Goal: Task Accomplishment & Management: Use online tool/utility

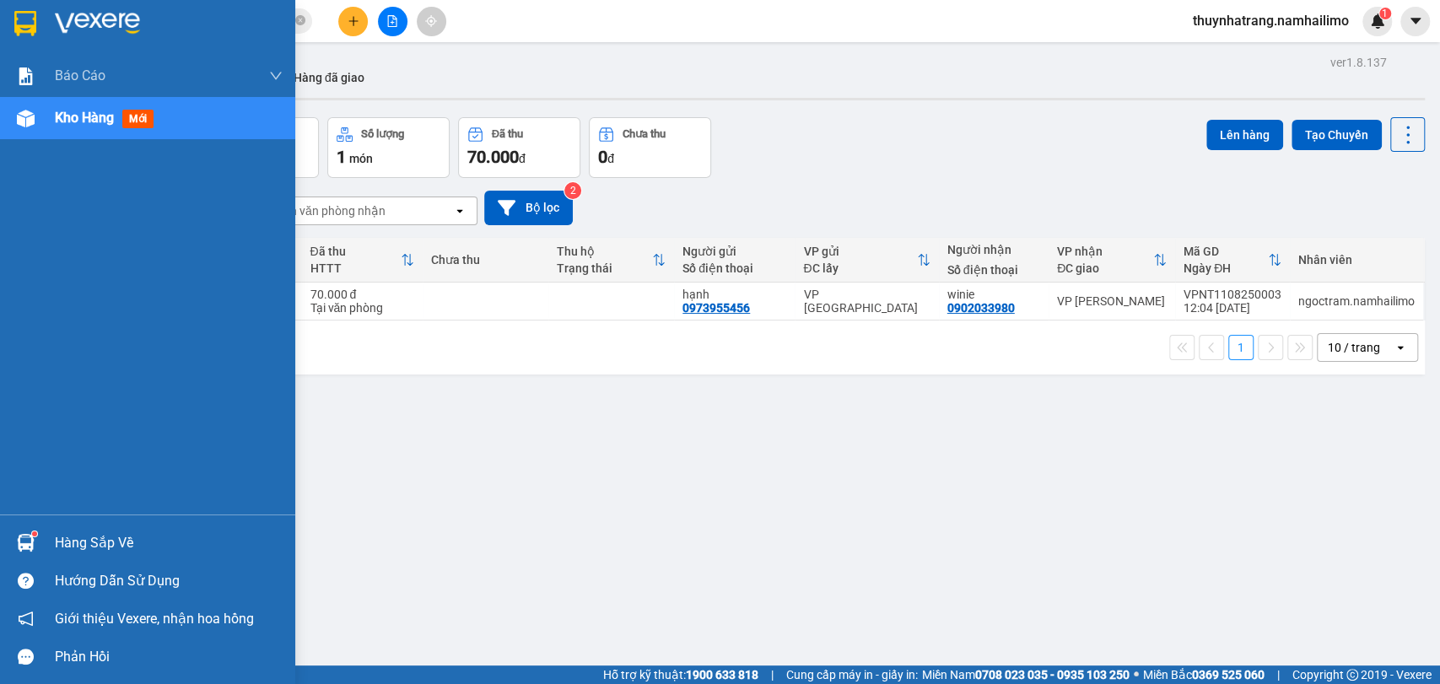
click at [33, 551] on img at bounding box center [26, 543] width 18 height 18
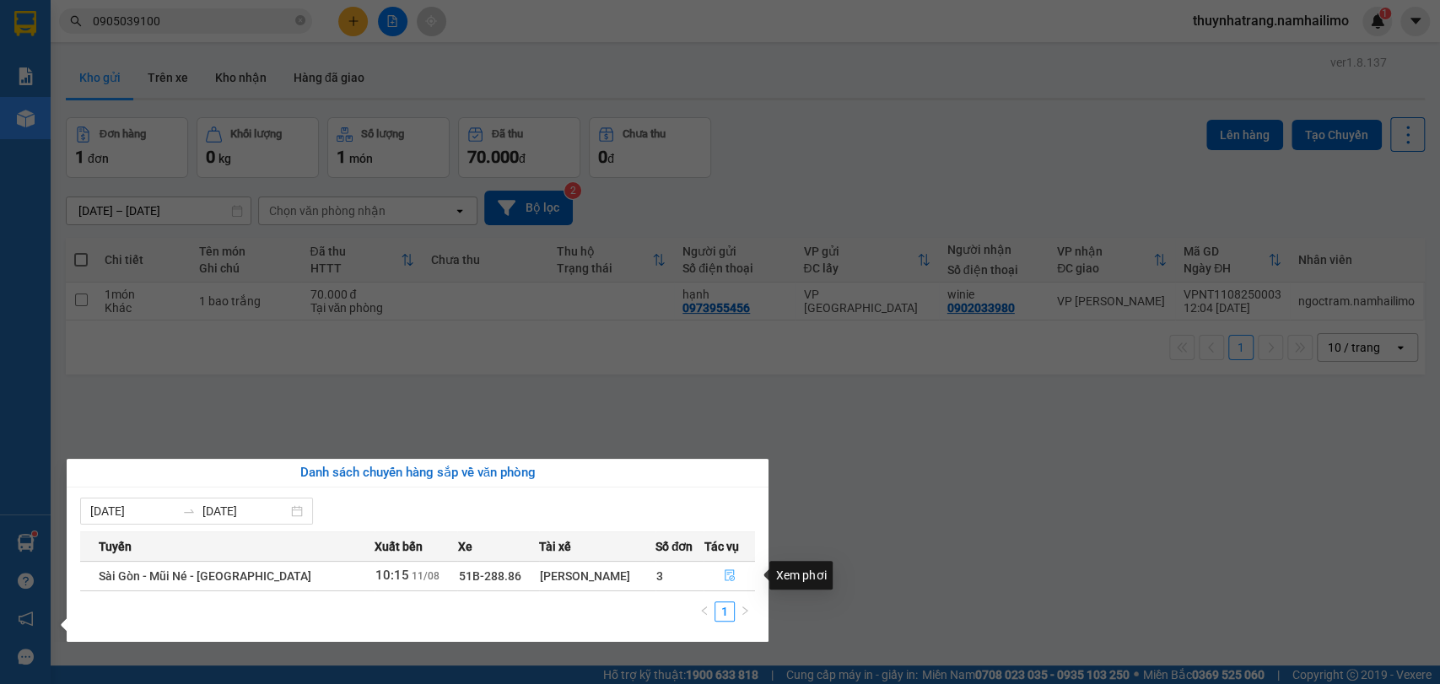
click at [725, 575] on icon "file-done" at bounding box center [730, 575] width 12 height 12
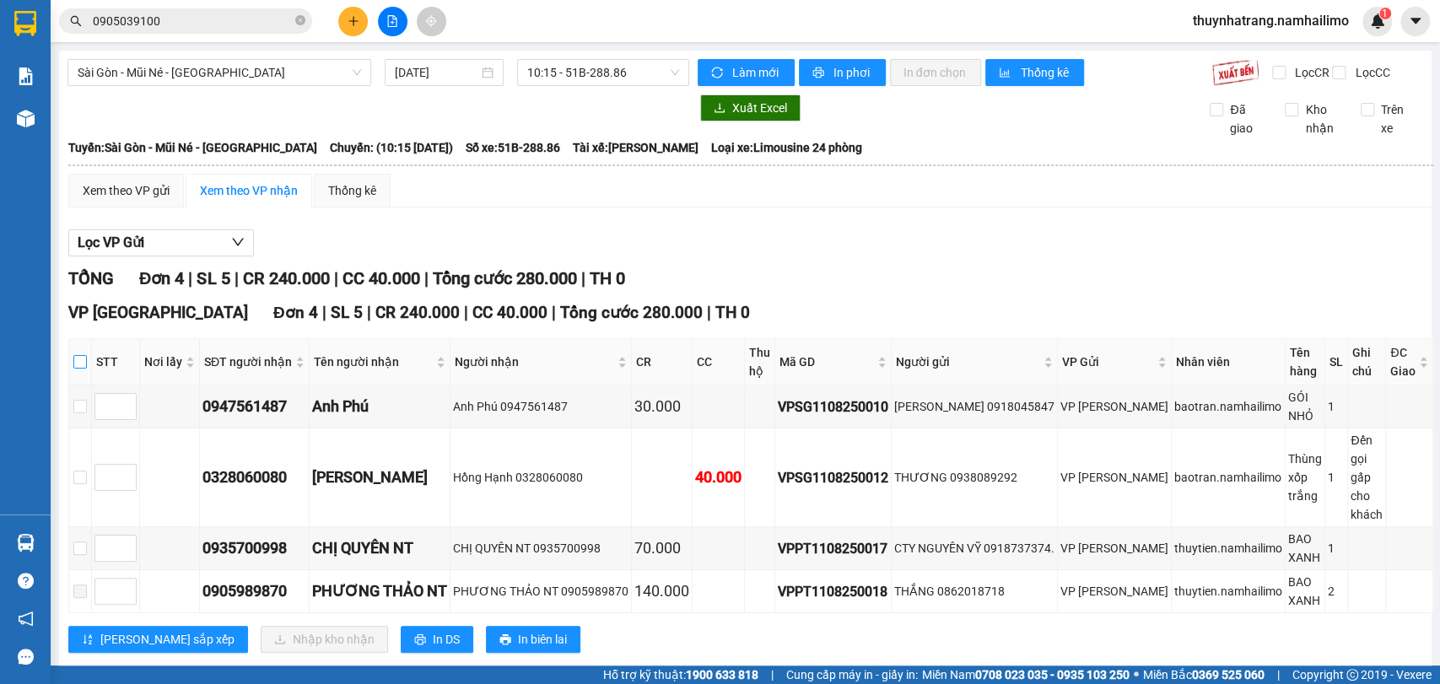
drag, startPoint x: 87, startPoint y: 376, endPoint x: 81, endPoint y: 383, distance: 9.0
click at [85, 369] on input "checkbox" at bounding box center [79, 361] width 13 height 13
checkbox input "true"
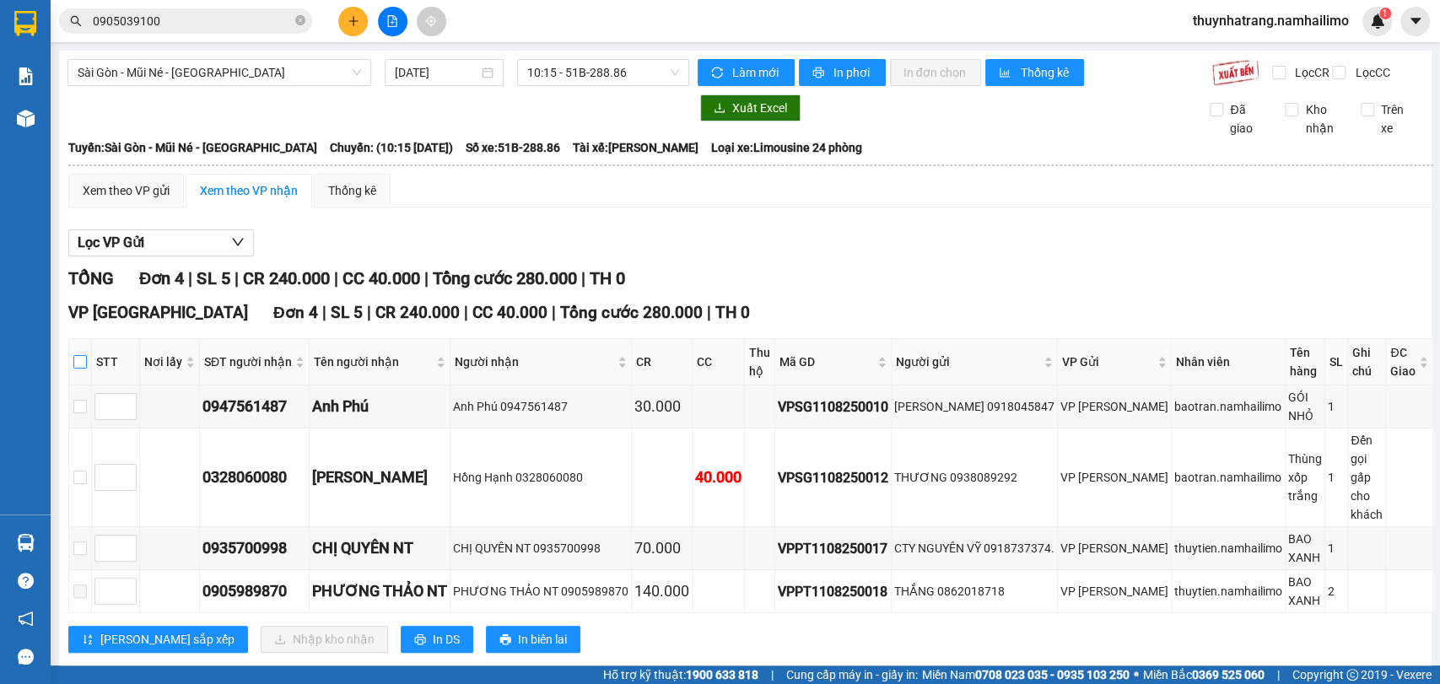
checkbox input "true"
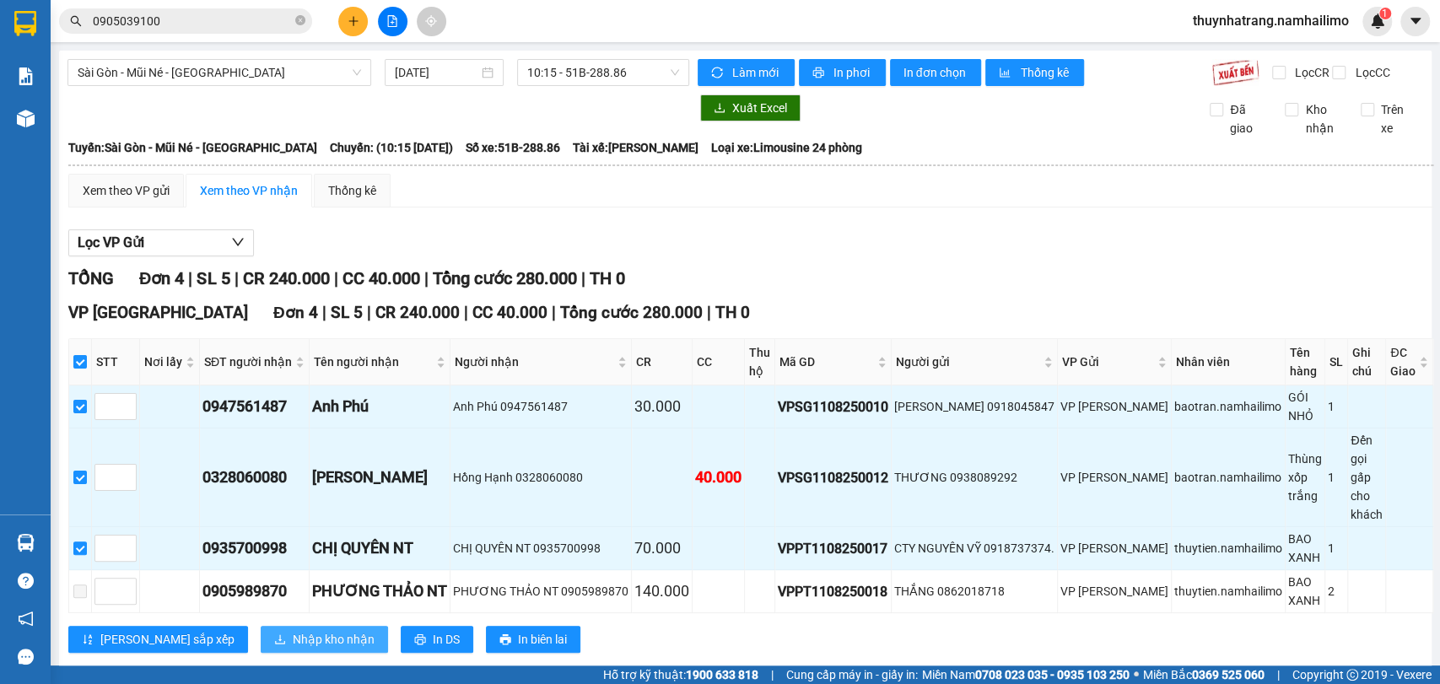
click at [293, 649] on span "Nhập kho nhận" at bounding box center [334, 639] width 82 height 19
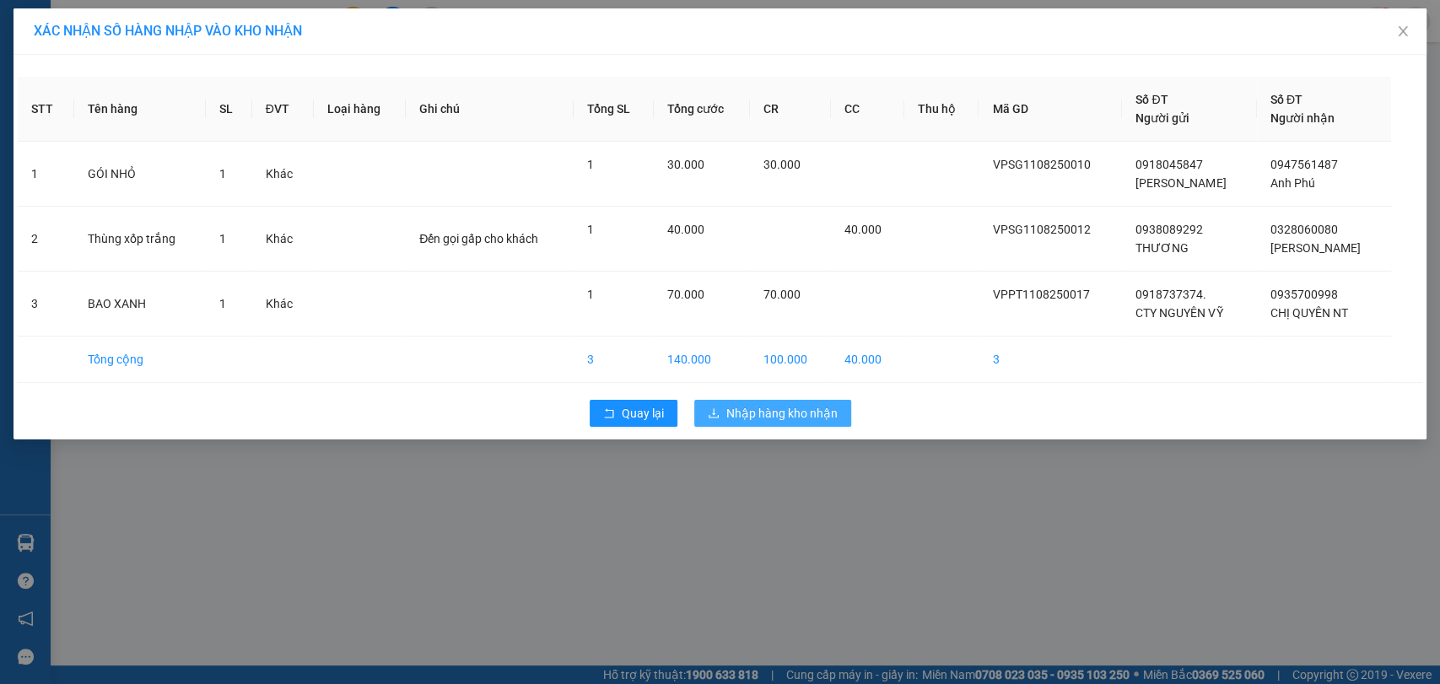
click at [792, 413] on span "Nhập hàng kho nhận" at bounding box center [781, 413] width 111 height 19
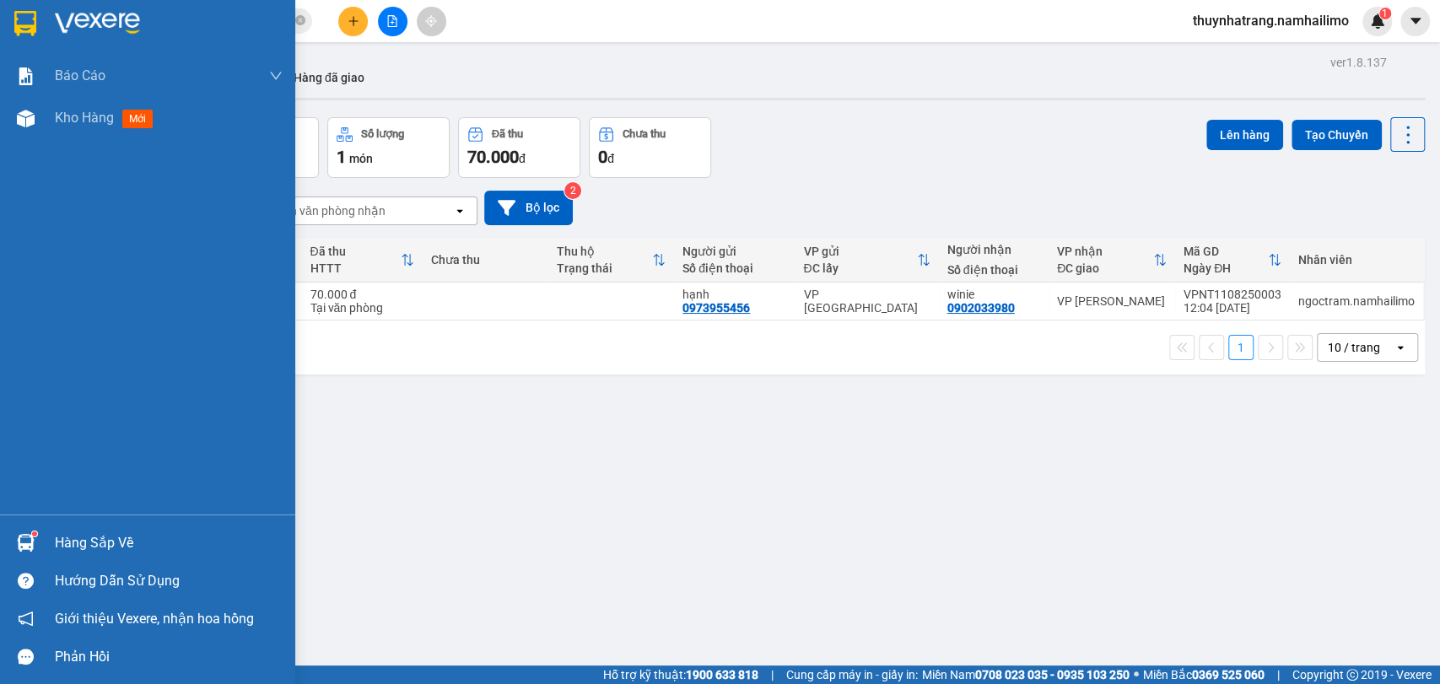
click at [35, 541] on div at bounding box center [26, 543] width 30 height 30
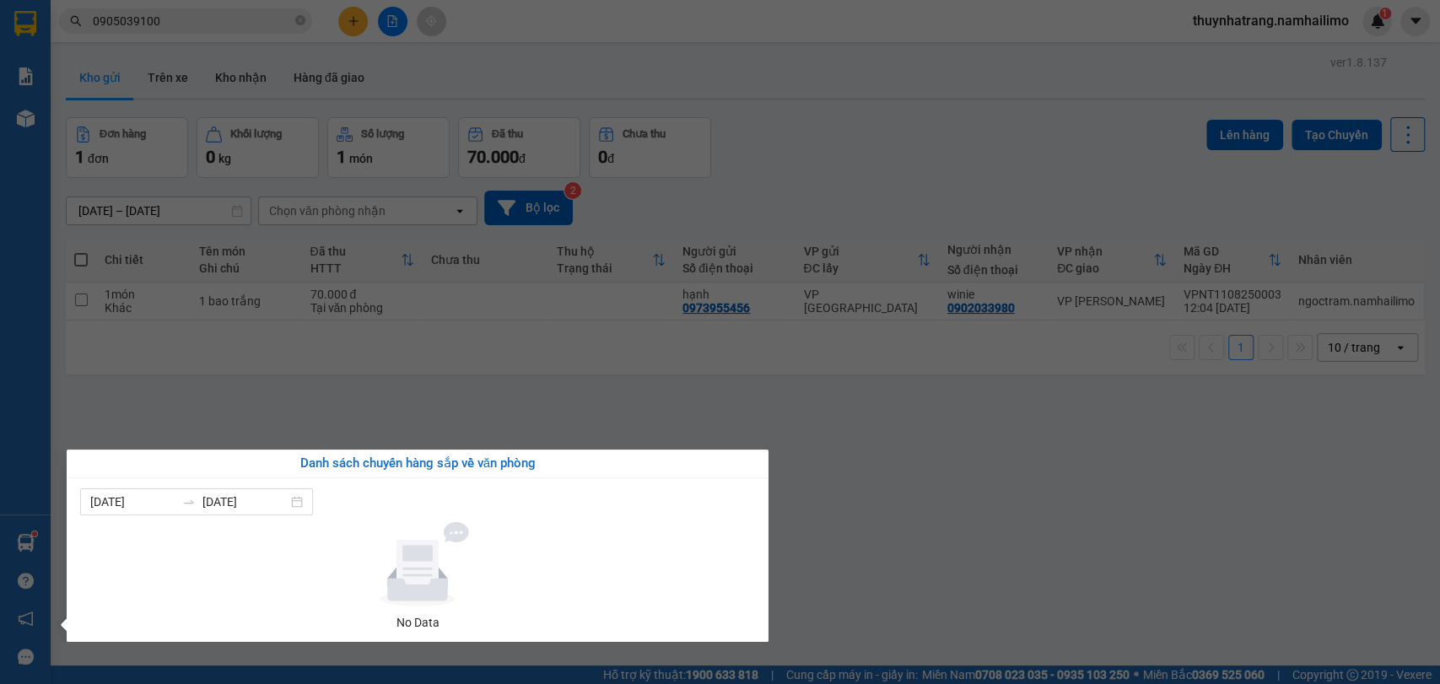
click at [184, 187] on section "Kết quả tìm kiếm ( 17 ) Bộ lọc Mã ĐH Trạng thái Món hàng Tổng cước Chưa cước Ng…" at bounding box center [720, 342] width 1440 height 684
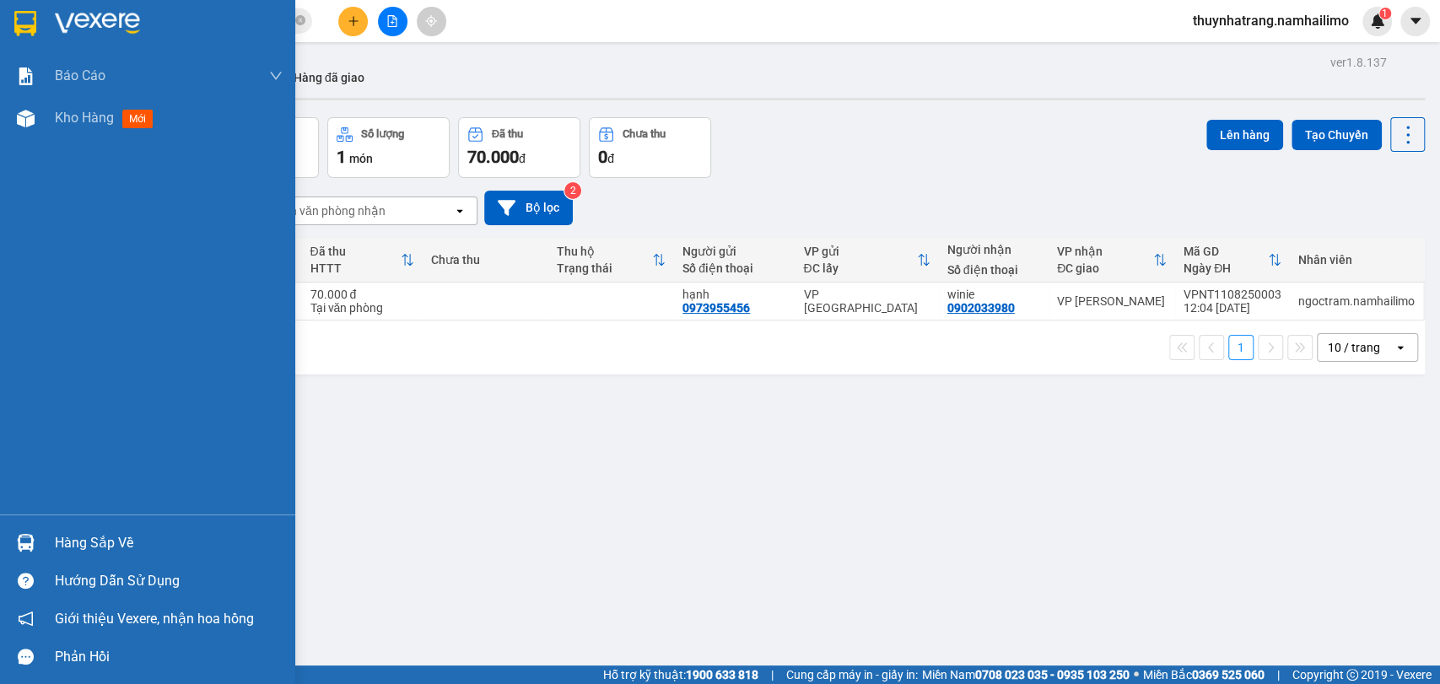
click at [29, 24] on img at bounding box center [25, 23] width 22 height 25
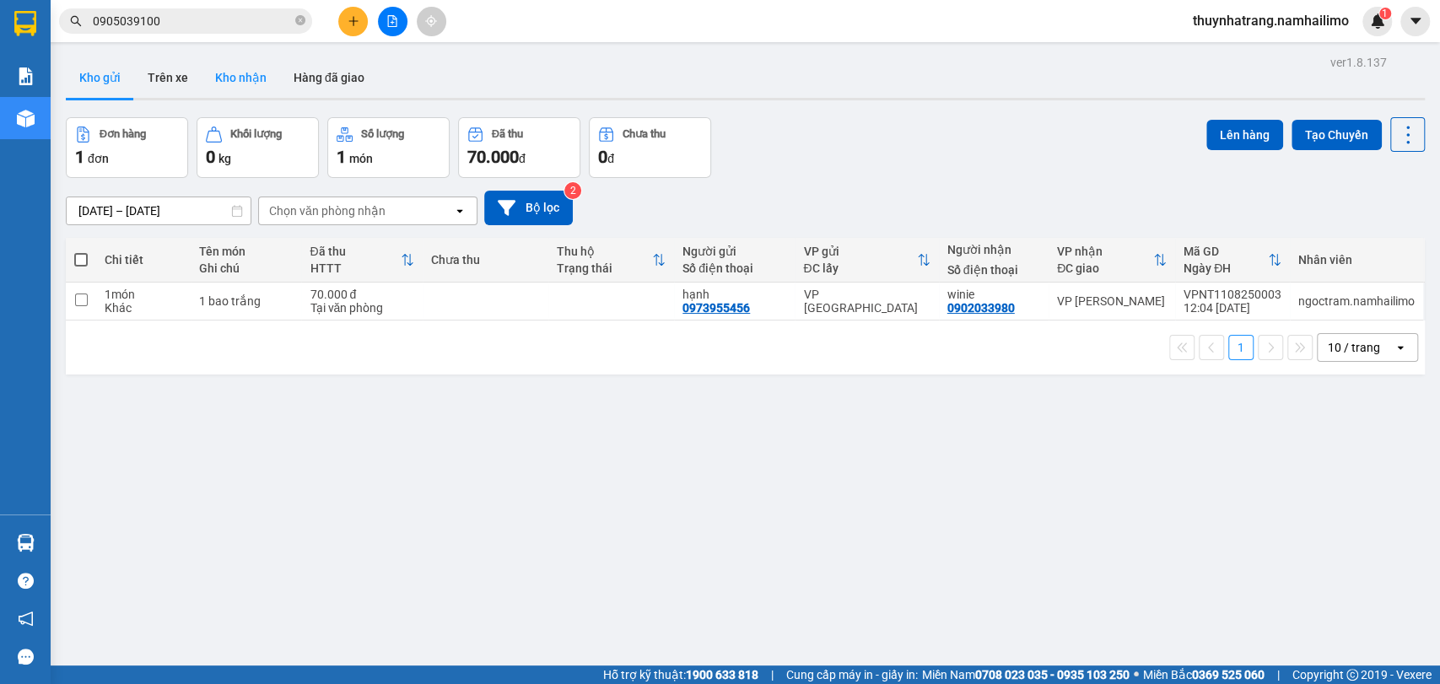
click at [240, 76] on button "Kho nhận" at bounding box center [241, 77] width 78 height 40
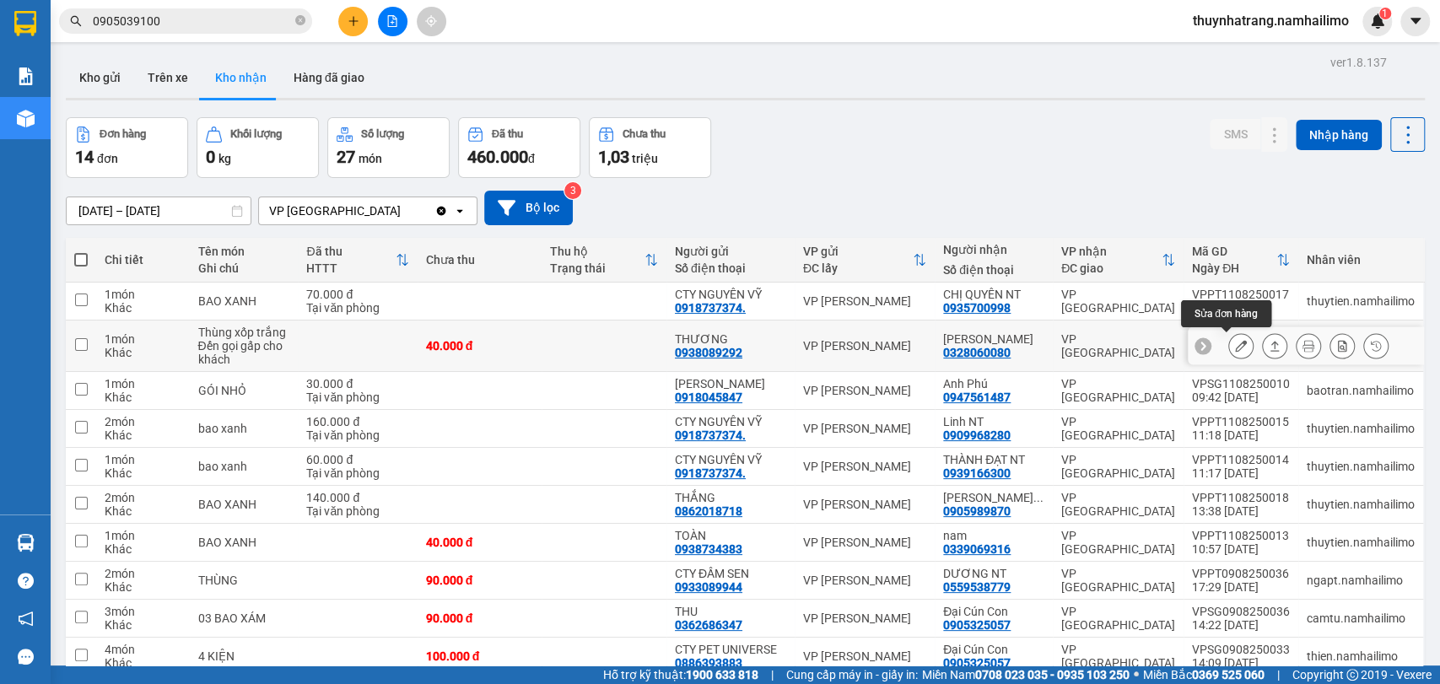
click at [1229, 347] on button at bounding box center [1241, 346] width 24 height 30
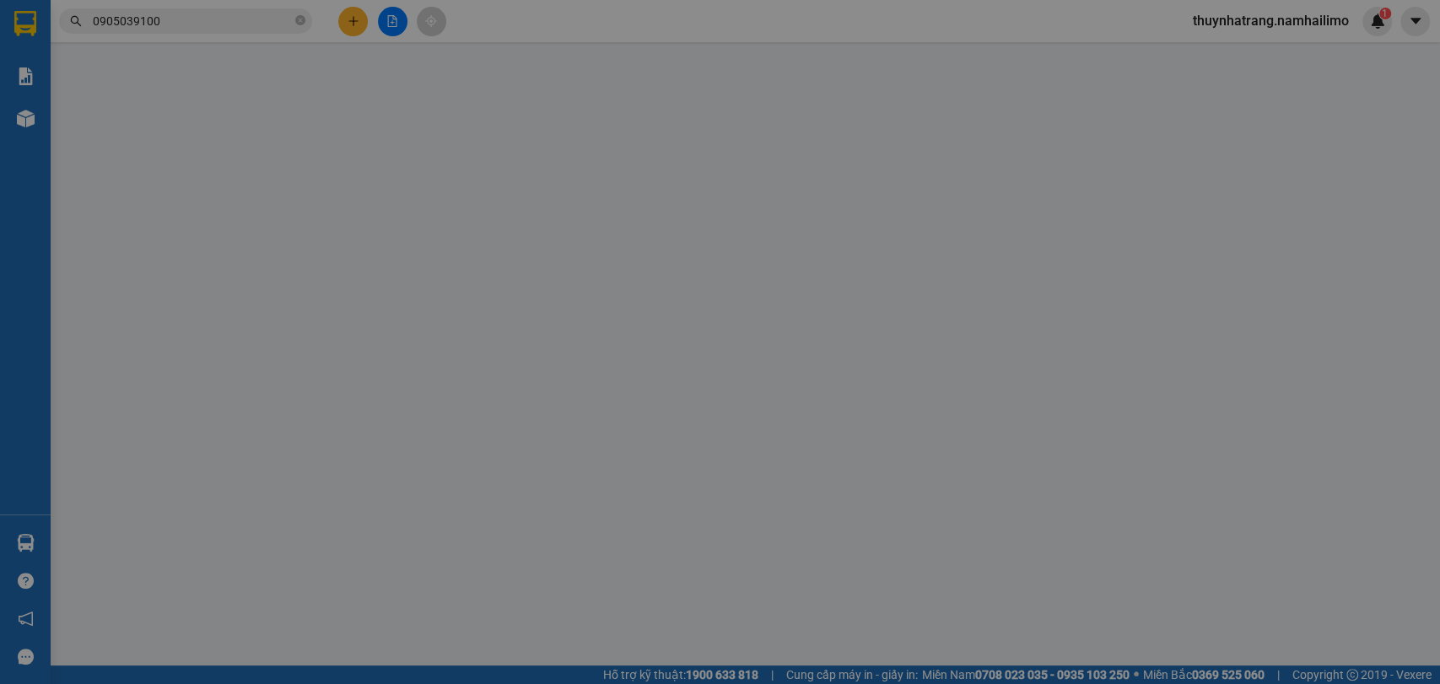
type input "0938089292"
type input "THƯƠNG"
type input "0328060080"
type input "[PERSON_NAME]"
type input "40.000"
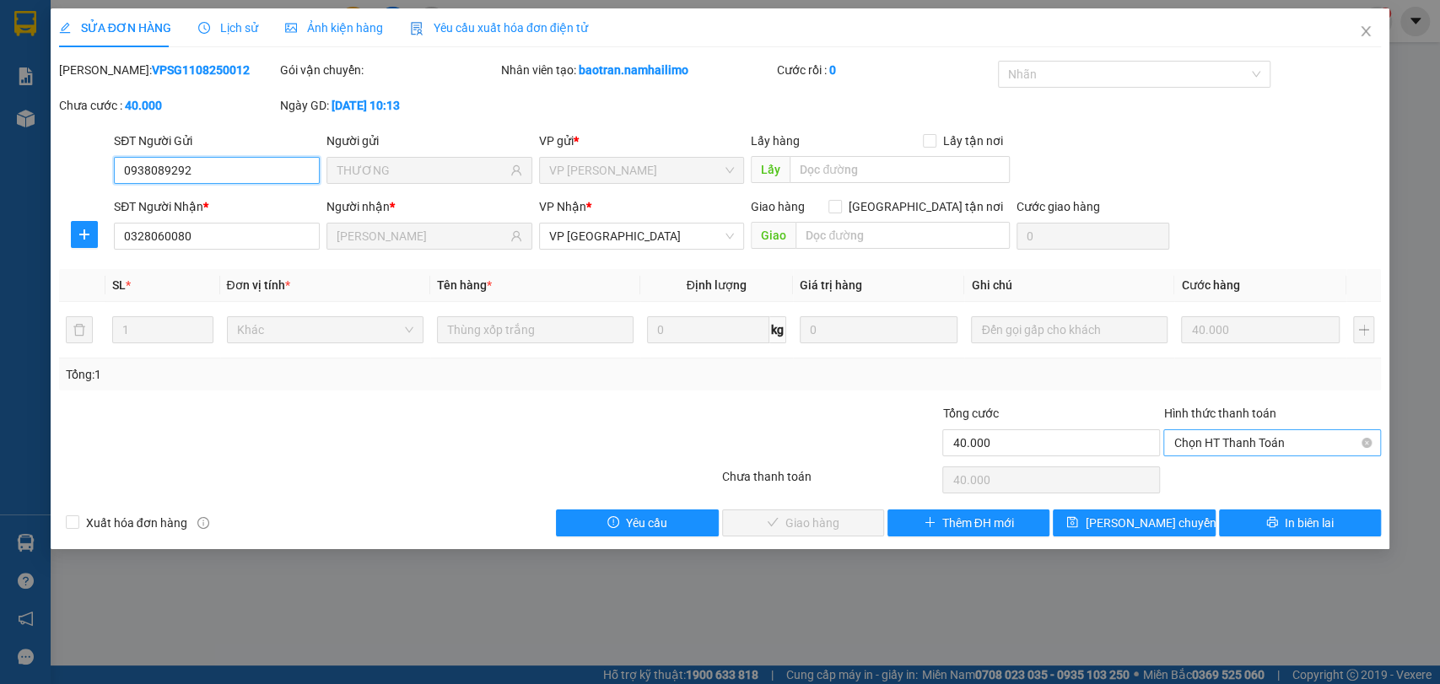
click at [1280, 440] on span "Chọn HT Thanh Toán" at bounding box center [1271, 442] width 197 height 25
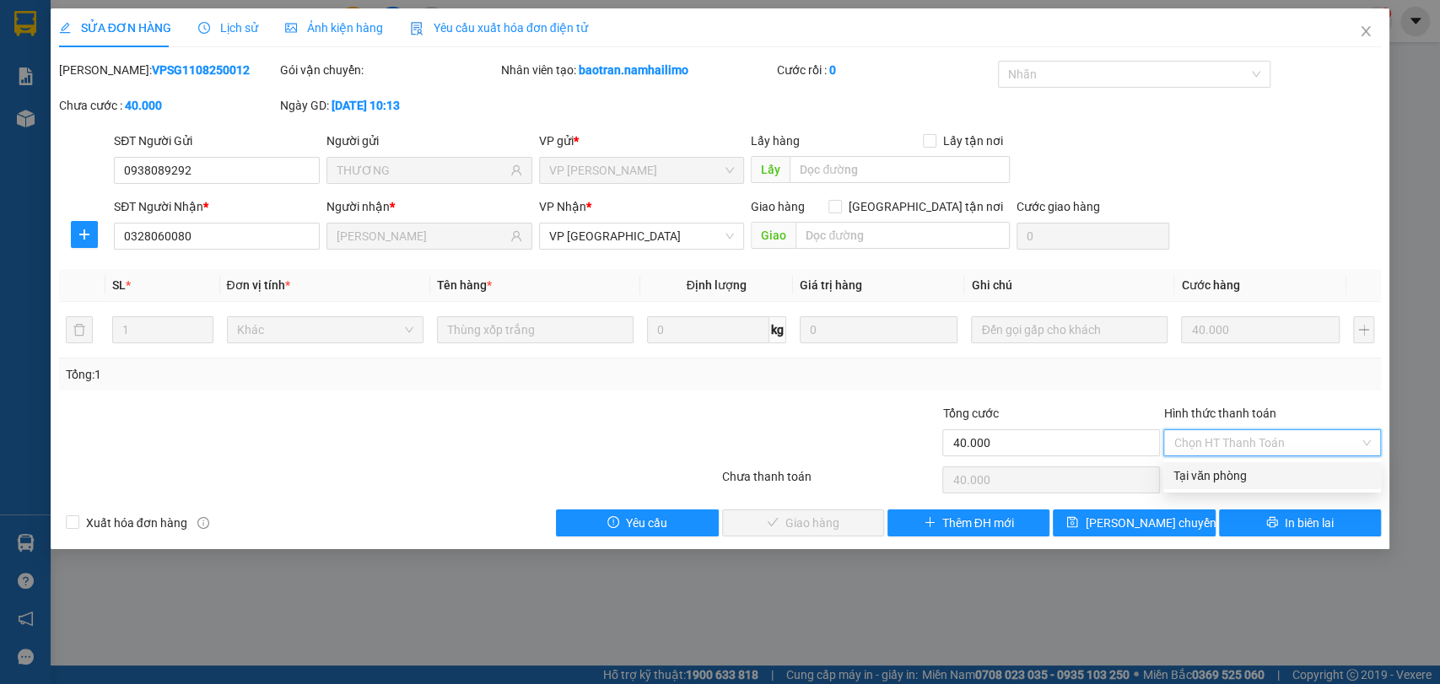
click at [1232, 472] on div "Tại văn phòng" at bounding box center [1271, 475] width 197 height 19
type input "0"
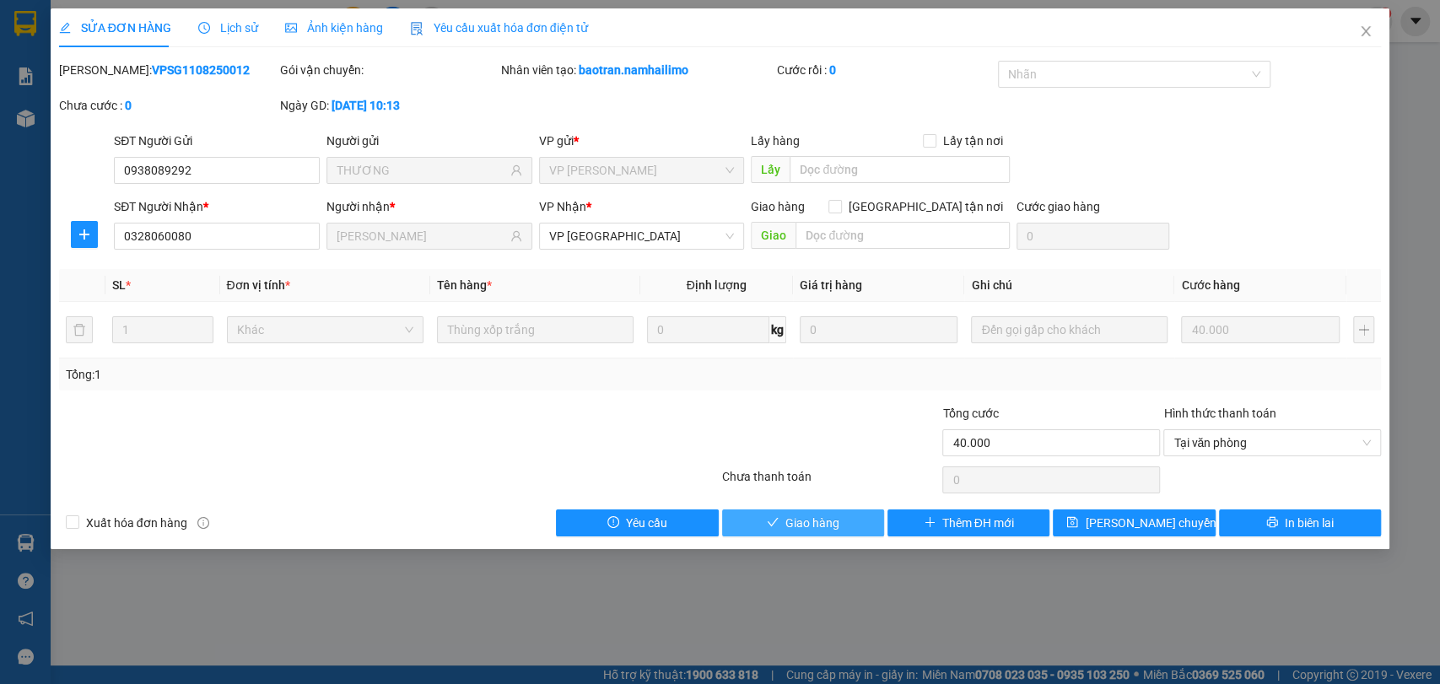
click at [808, 528] on span "Giao hàng" at bounding box center [812, 523] width 54 height 19
